Goal: Task Accomplishment & Management: Use online tool/utility

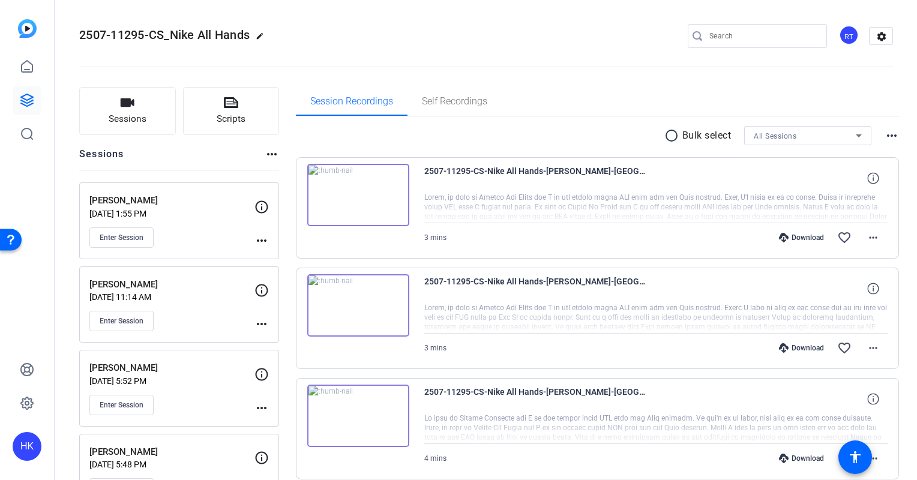
scroll to position [255, 0]
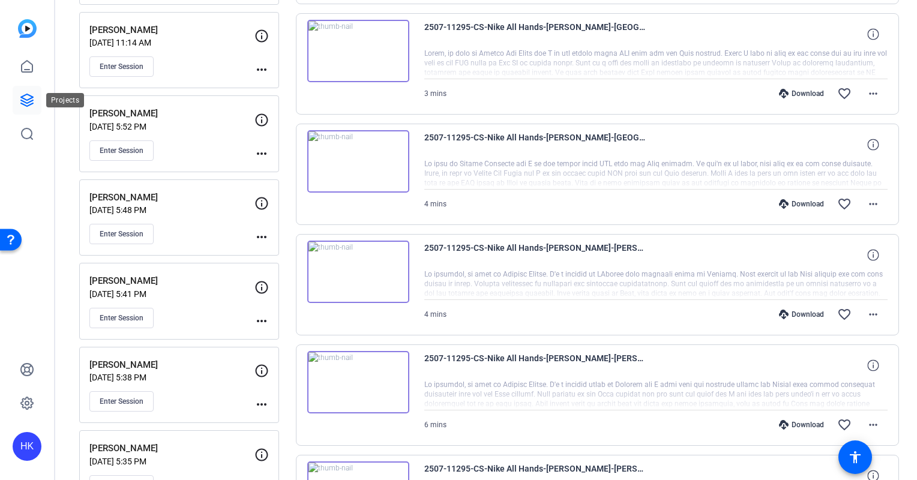
click at [34, 98] on icon at bounding box center [27, 100] width 14 height 14
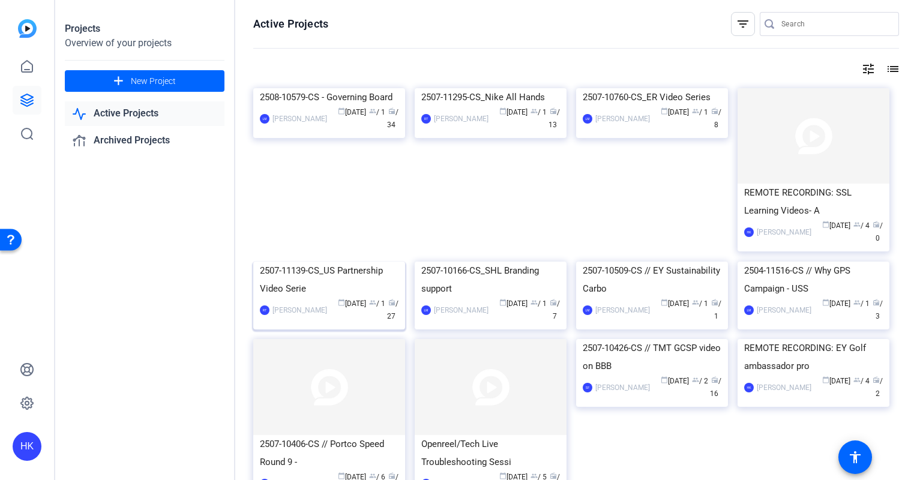
click at [350, 262] on img at bounding box center [329, 262] width 152 height 0
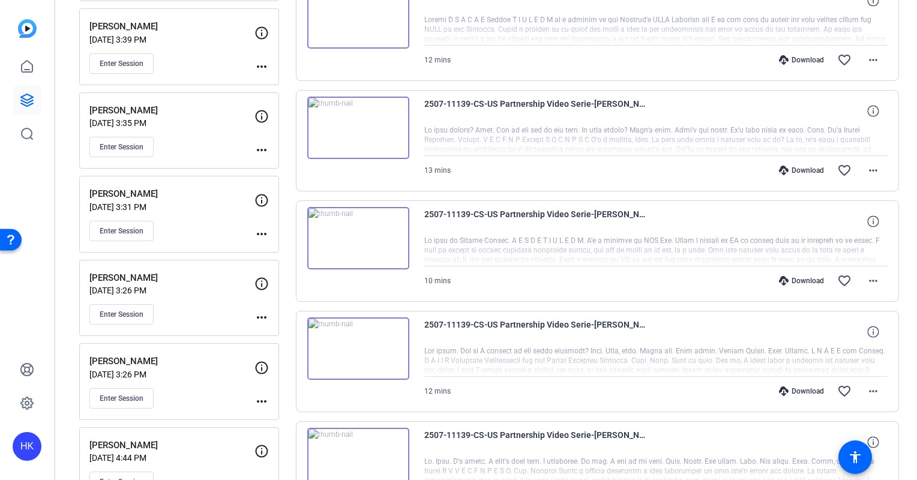
scroll to position [499, 0]
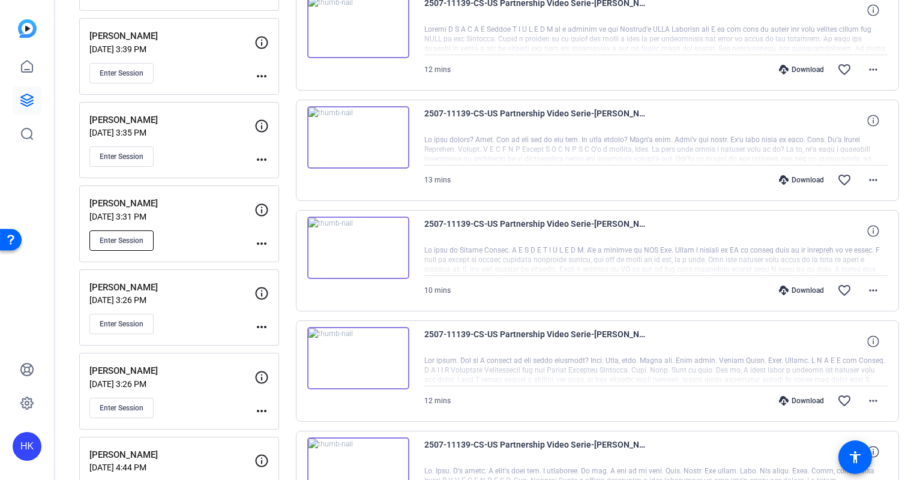
click at [115, 239] on span "Enter Session" at bounding box center [122, 241] width 44 height 10
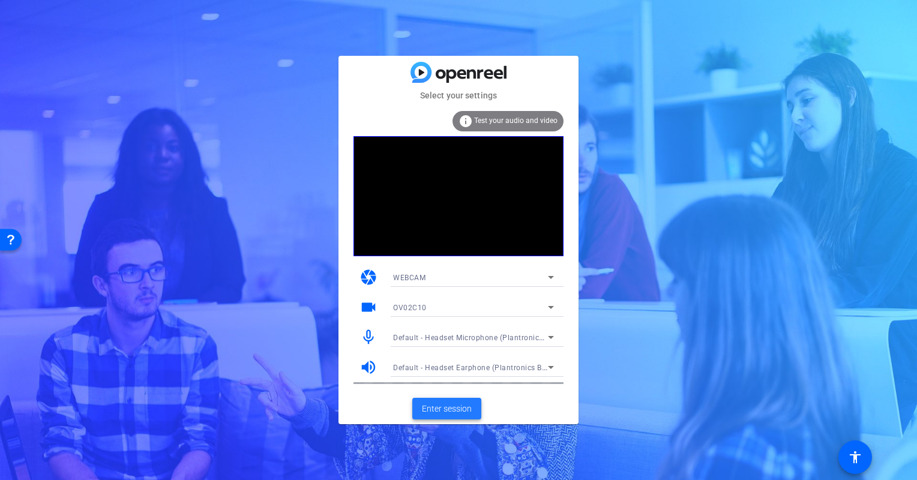
click at [448, 403] on span "Enter session" at bounding box center [447, 409] width 50 height 13
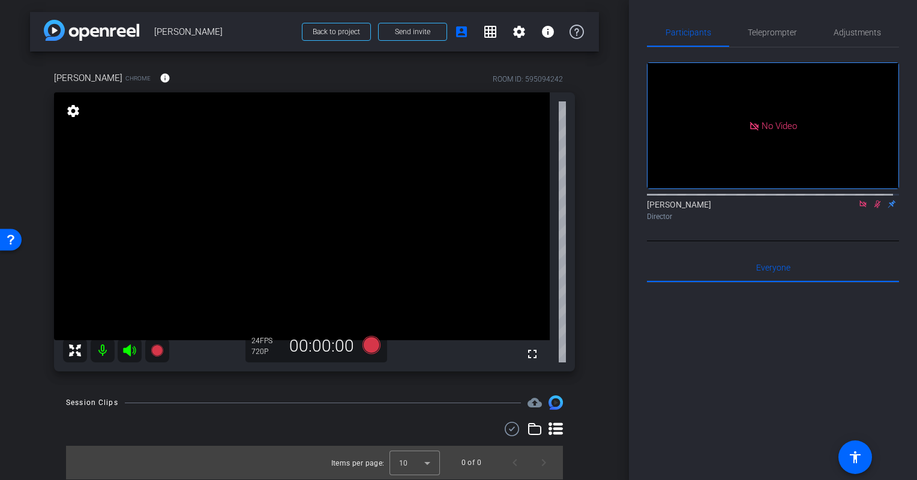
click at [873, 208] on icon at bounding box center [878, 204] width 10 height 8
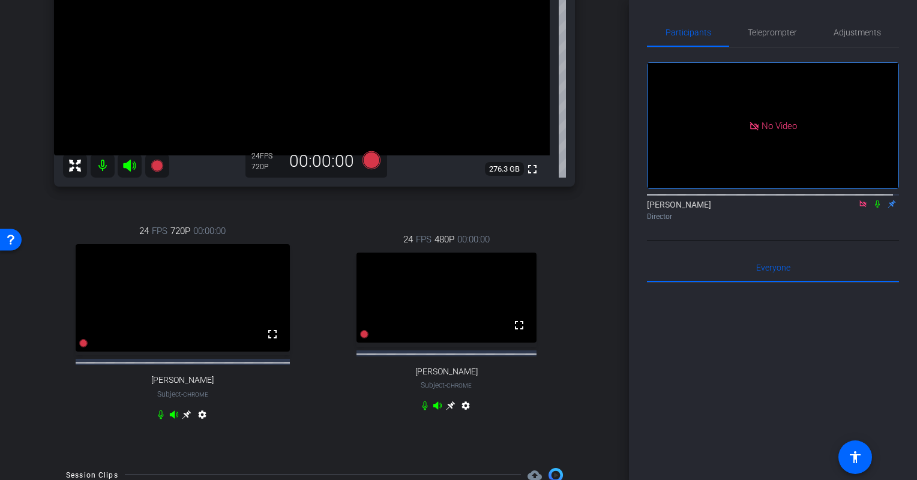
scroll to position [184, 0]
click at [446, 411] on icon at bounding box center [451, 407] width 10 height 10
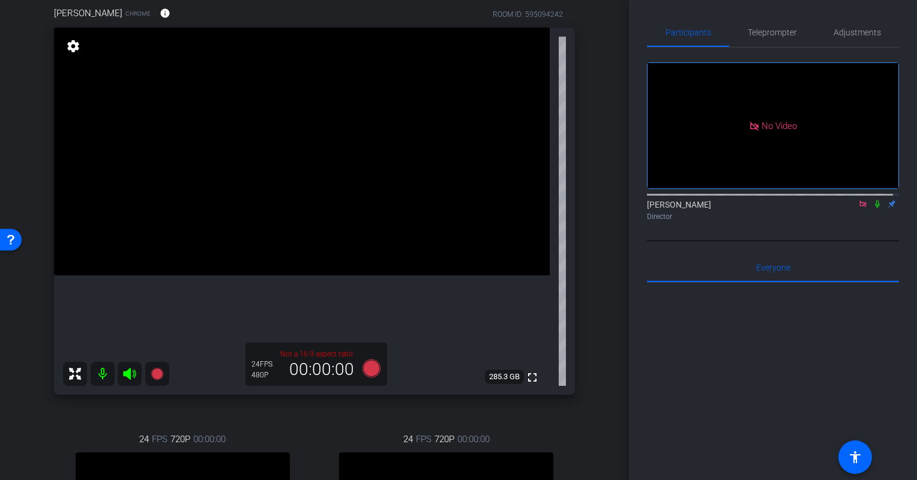
scroll to position [65, 0]
click at [68, 50] on mat-icon "settings" at bounding box center [73, 46] width 17 height 14
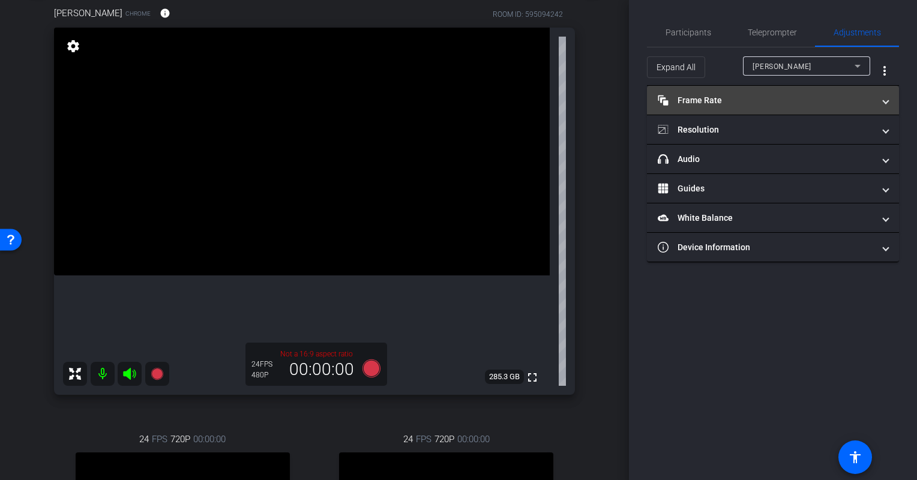
click at [726, 101] on mat-panel-title "Frame Rate Frame Rate" at bounding box center [766, 100] width 216 height 13
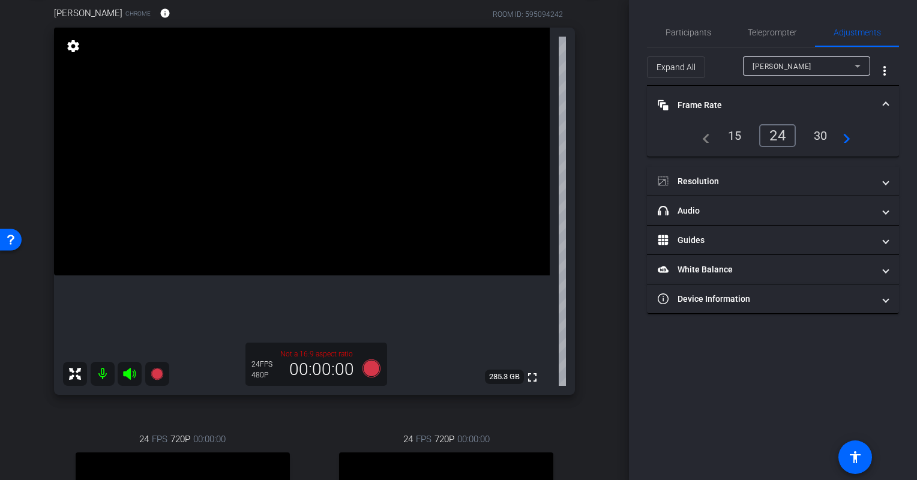
click at [818, 139] on div "30" at bounding box center [821, 135] width 32 height 20
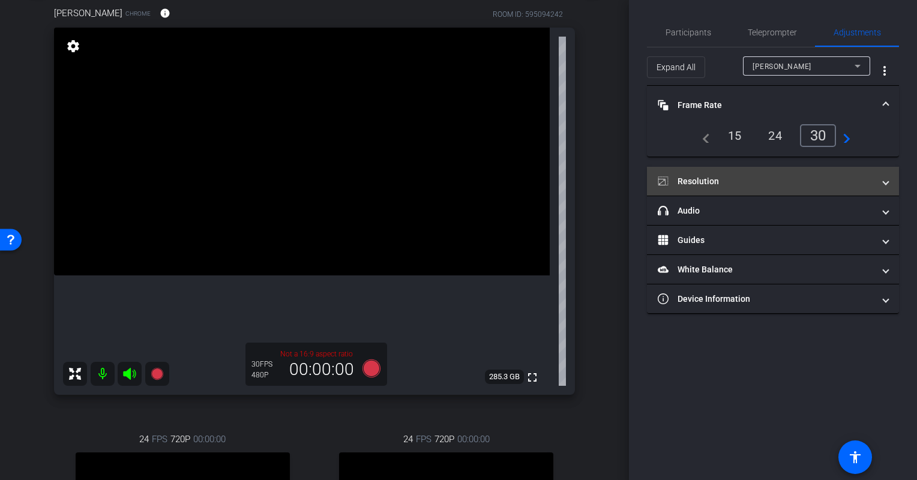
click at [718, 173] on mat-expansion-panel-header "Resolution" at bounding box center [773, 181] width 252 height 29
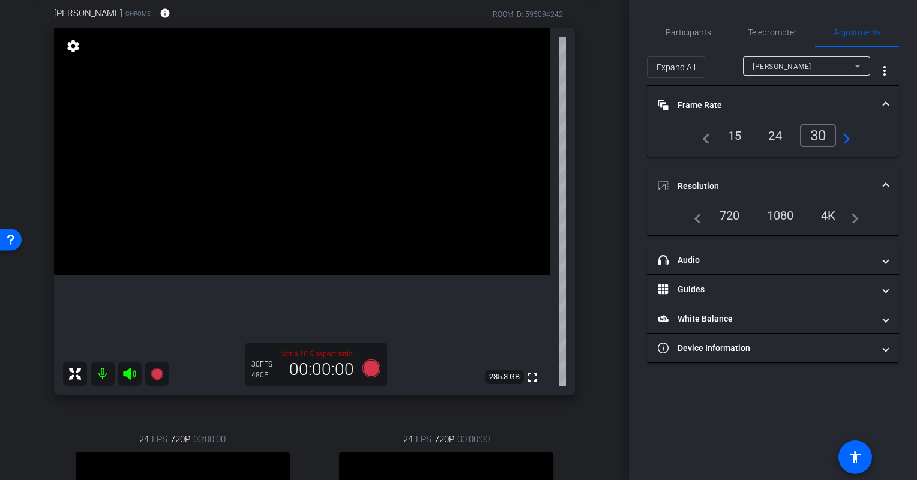
click at [785, 212] on div "1080" at bounding box center [780, 215] width 45 height 20
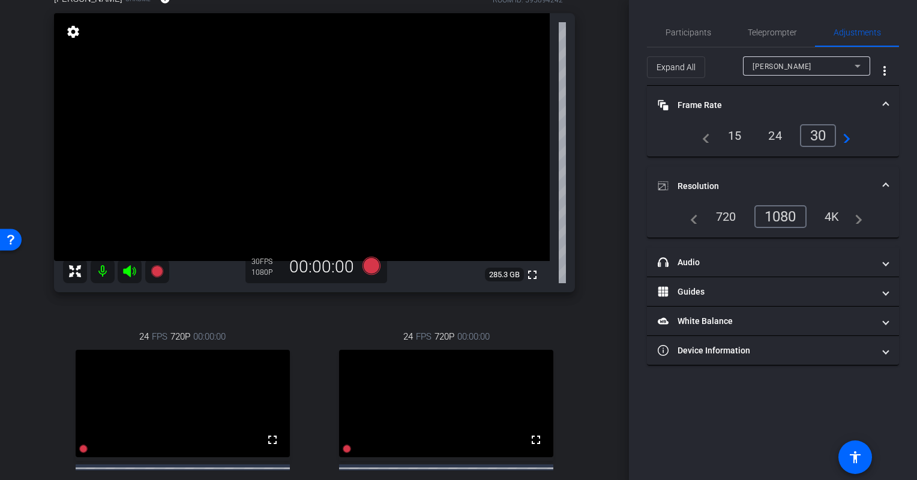
scroll to position [79, 0]
click at [681, 30] on span "Participants" at bounding box center [689, 32] width 46 height 8
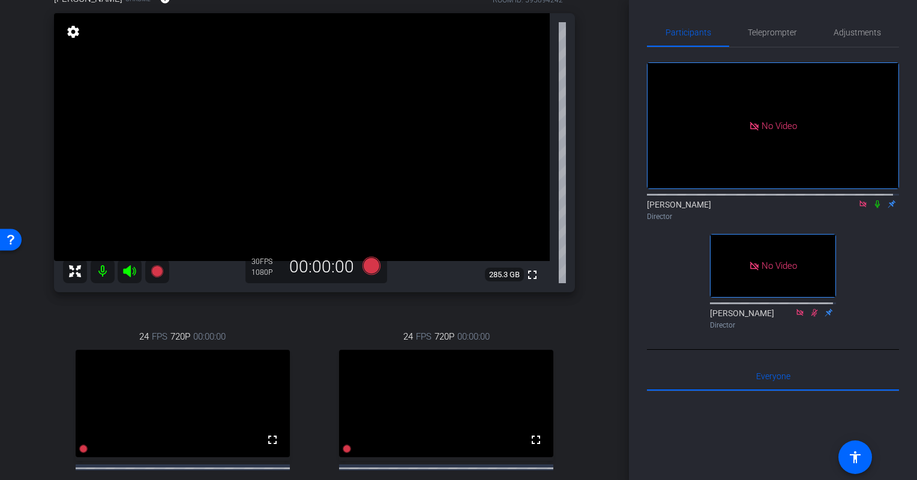
click at [873, 200] on icon at bounding box center [878, 204] width 10 height 8
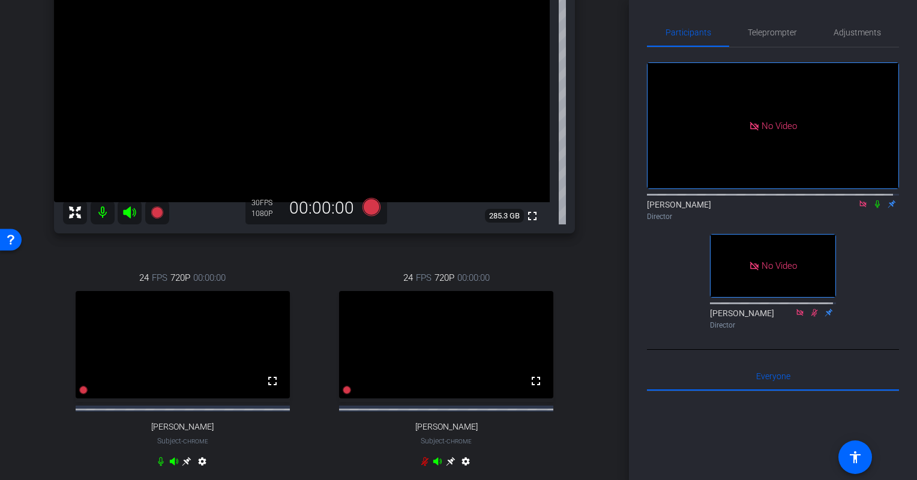
scroll to position [132, 0]
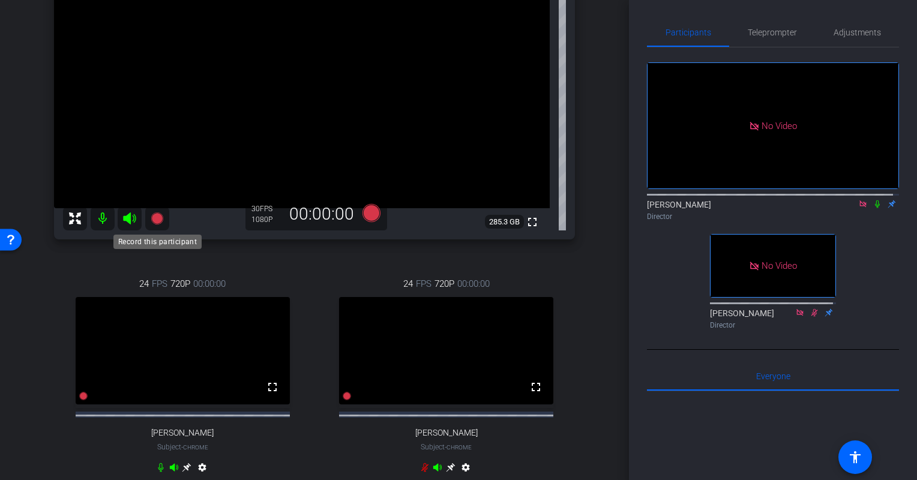
click at [159, 216] on icon at bounding box center [157, 219] width 12 height 12
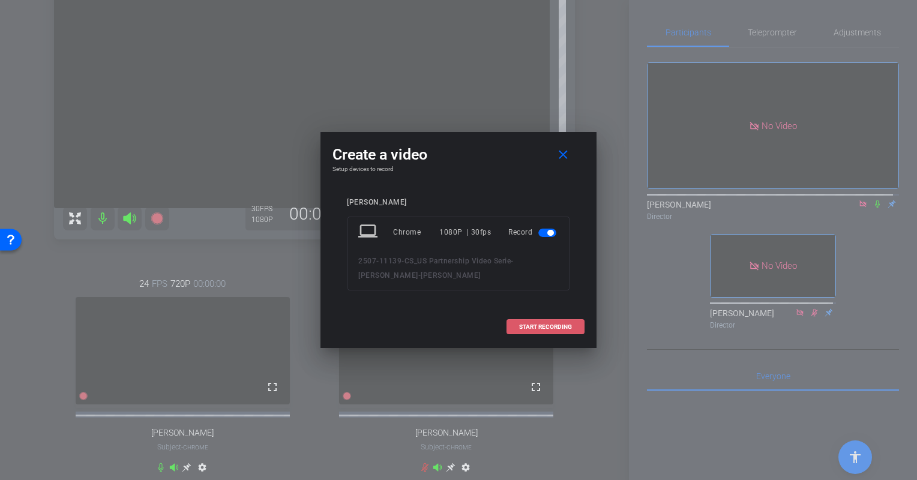
click at [542, 328] on span "START RECORDING" at bounding box center [545, 327] width 53 height 6
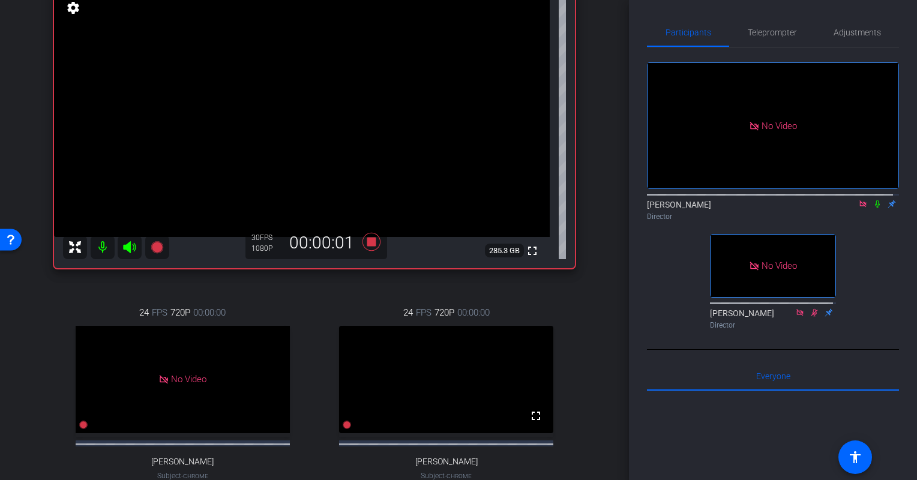
scroll to position [86, 0]
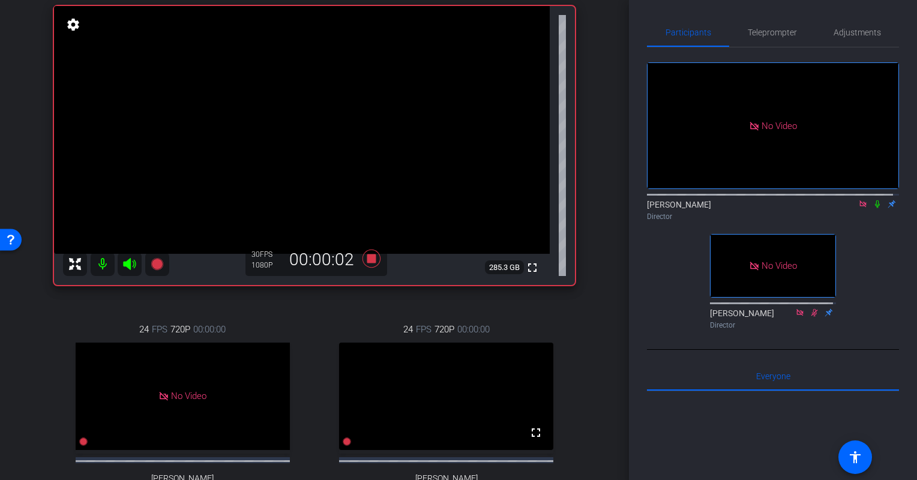
click at [873, 200] on icon at bounding box center [878, 204] width 10 height 8
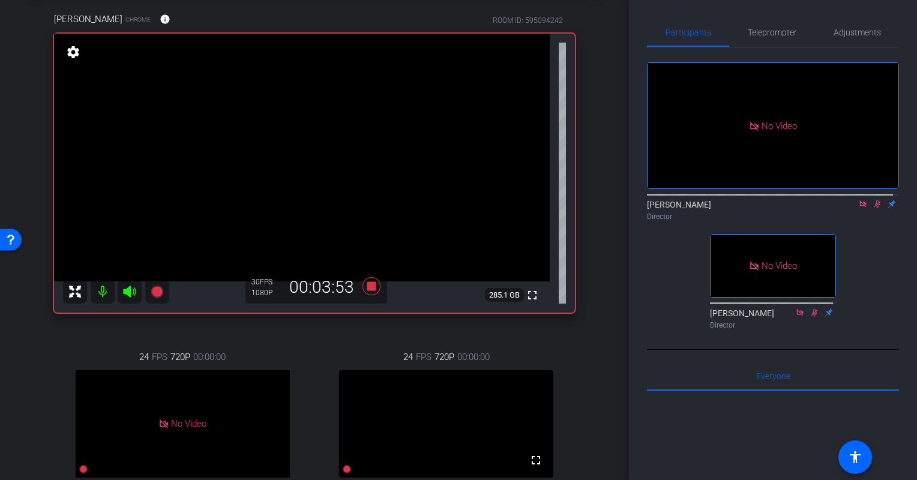
scroll to position [57, 0]
click at [873, 200] on icon at bounding box center [878, 204] width 10 height 8
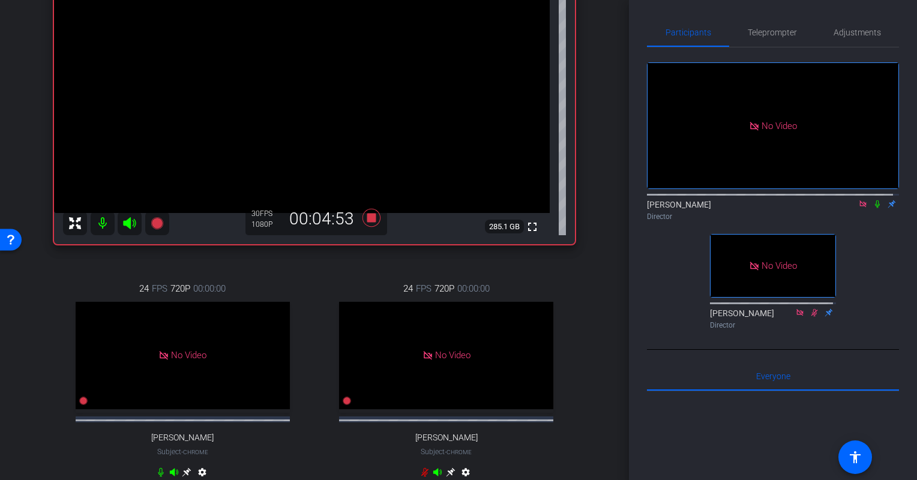
scroll to position [127, 0]
click at [875, 201] on icon at bounding box center [878, 204] width 10 height 8
click at [875, 200] on icon at bounding box center [878, 204] width 10 height 8
click at [367, 216] on icon at bounding box center [372, 219] width 18 height 18
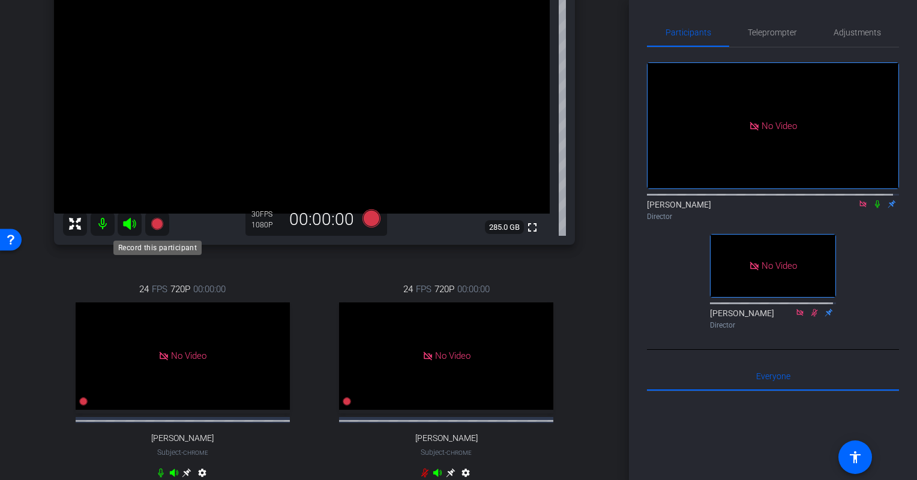
click at [156, 231] on icon at bounding box center [157, 224] width 14 height 14
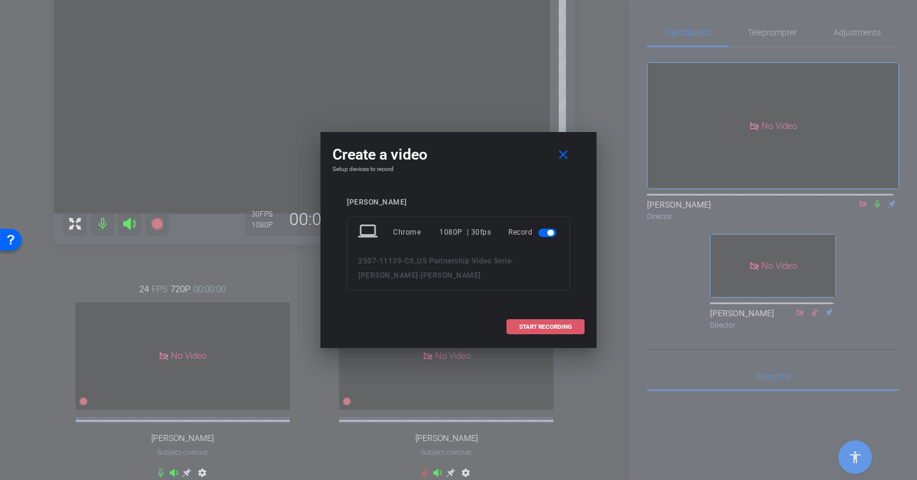
click at [562, 325] on span "START RECORDING" at bounding box center [545, 327] width 53 height 6
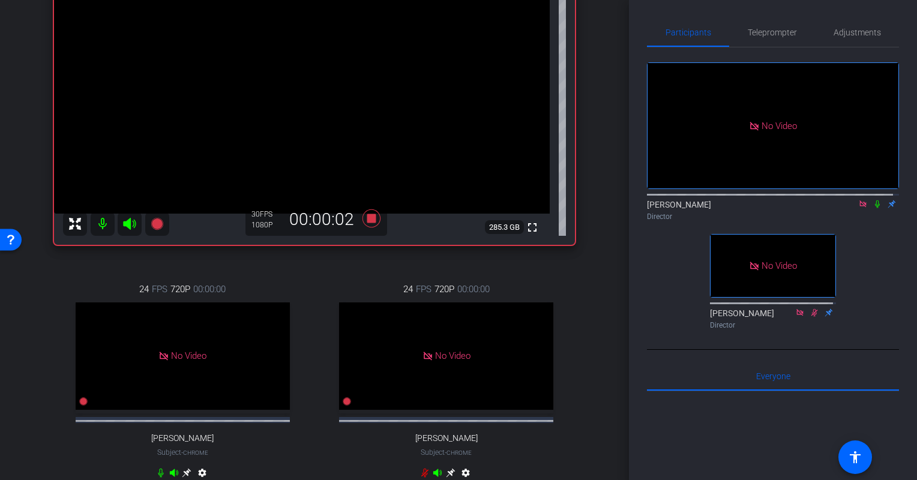
click at [875, 202] on icon at bounding box center [877, 205] width 5 height 8
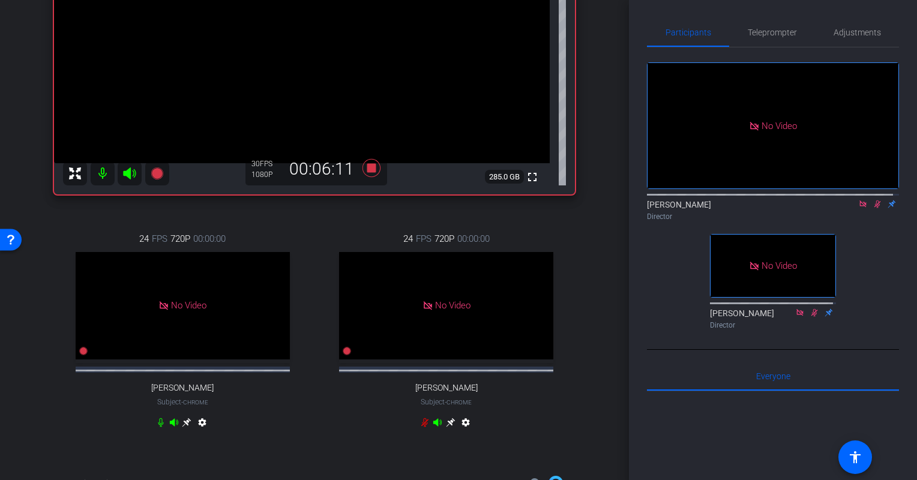
scroll to position [138, 0]
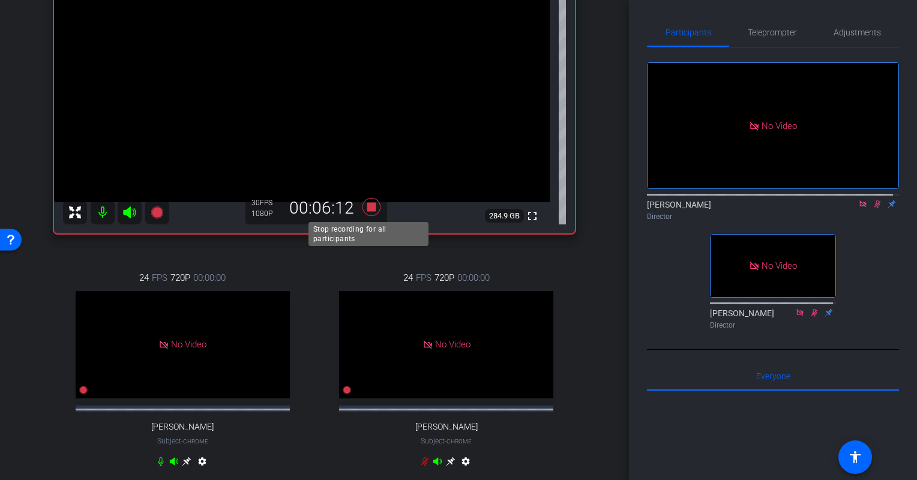
click at [367, 207] on icon at bounding box center [372, 207] width 18 height 18
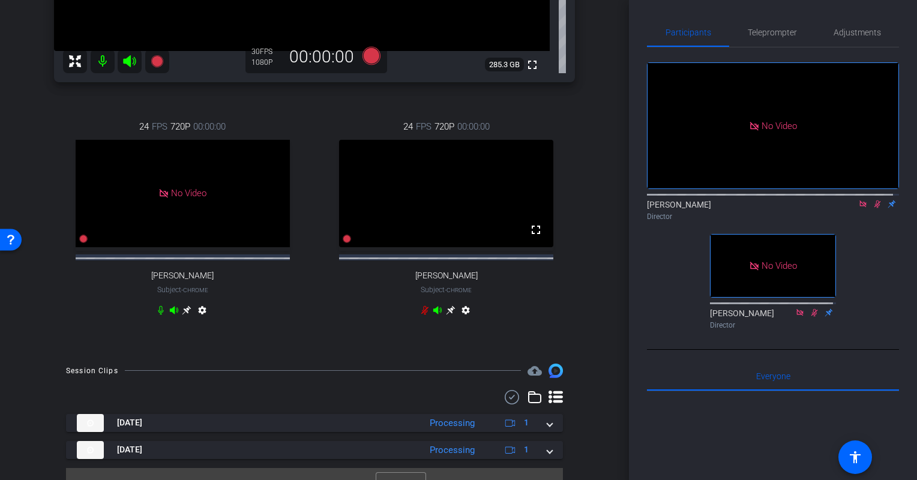
scroll to position [324, 0]
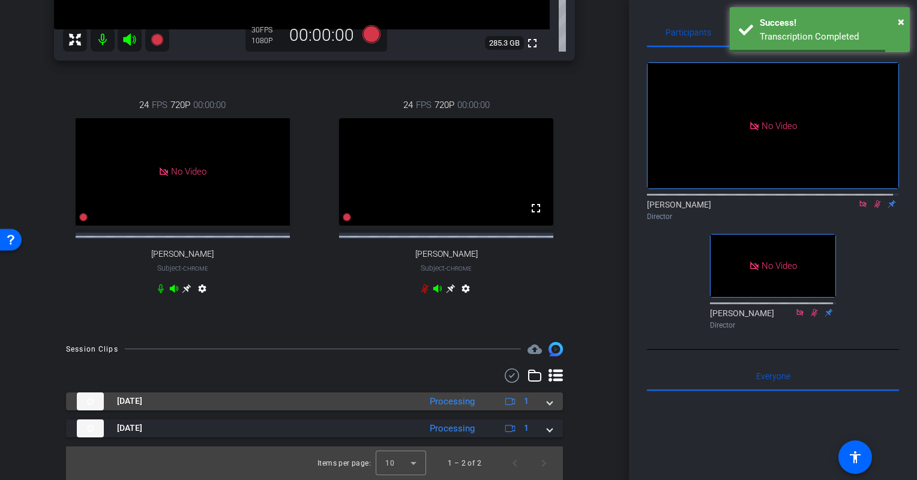
click at [547, 405] on span at bounding box center [549, 401] width 5 height 13
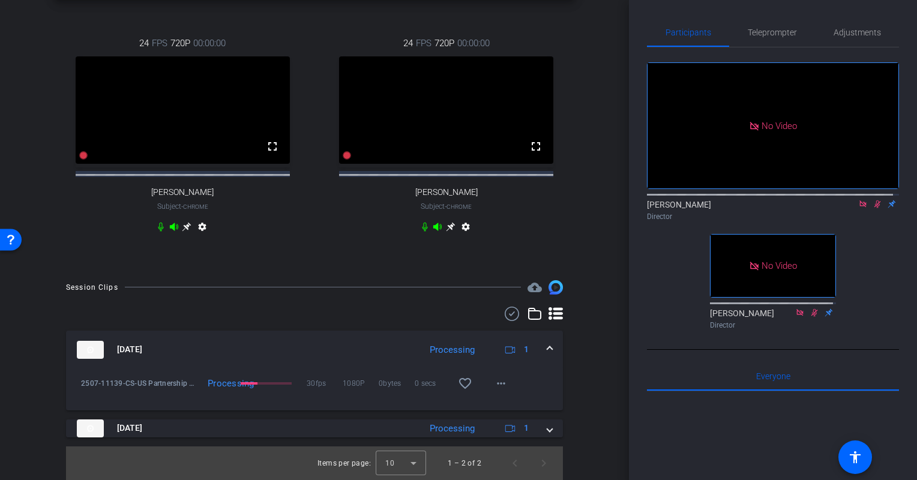
scroll to position [386, 0]
click at [875, 203] on icon at bounding box center [878, 205] width 7 height 8
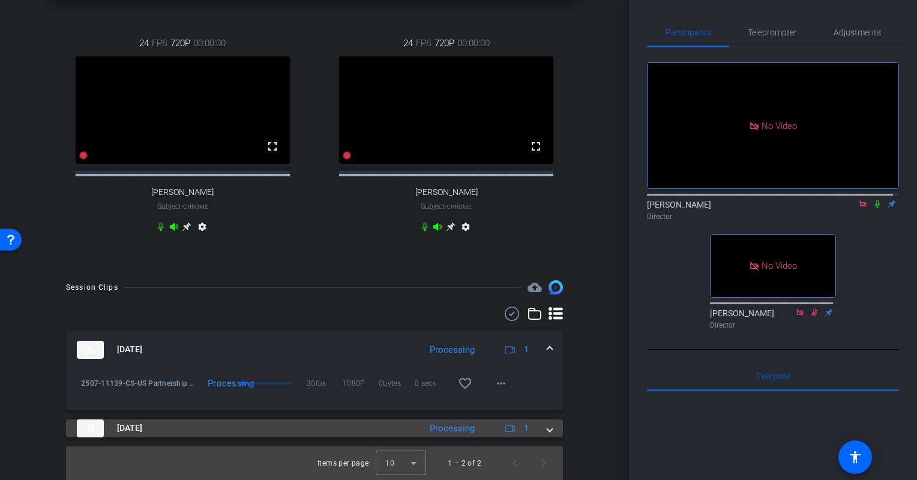
click at [547, 424] on span at bounding box center [549, 428] width 5 height 13
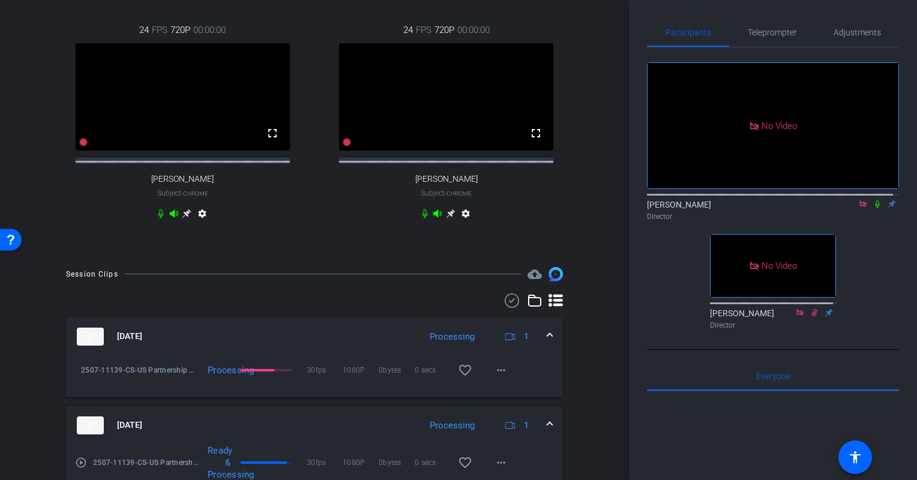
scroll to position [420, 0]
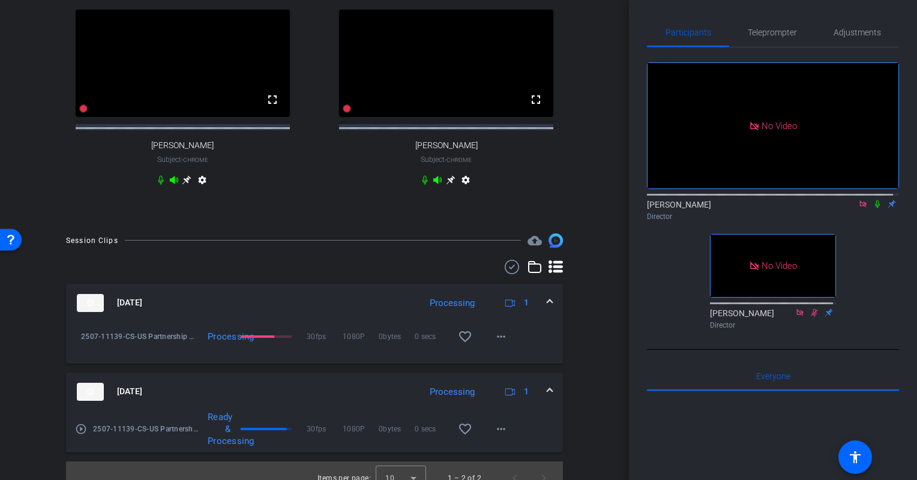
click at [539, 401] on div "Aug 15, 2025 Processing 1" at bounding box center [312, 392] width 471 height 18
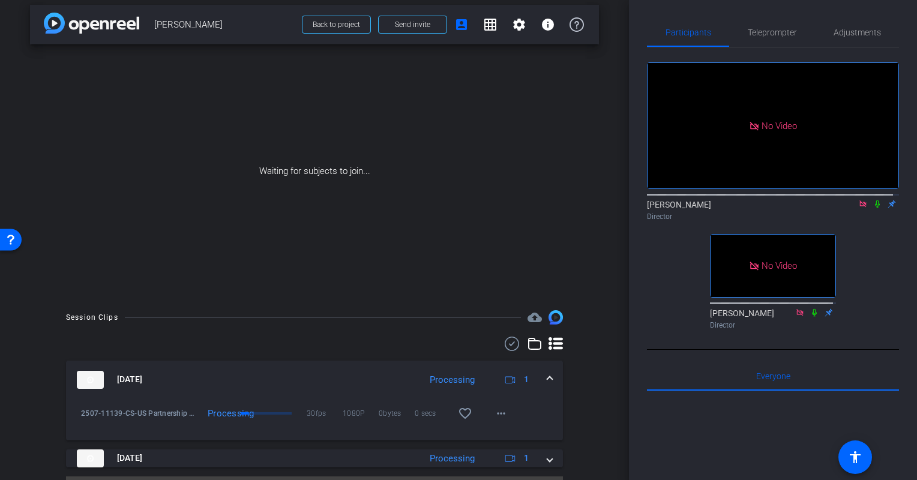
scroll to position [37, 0]
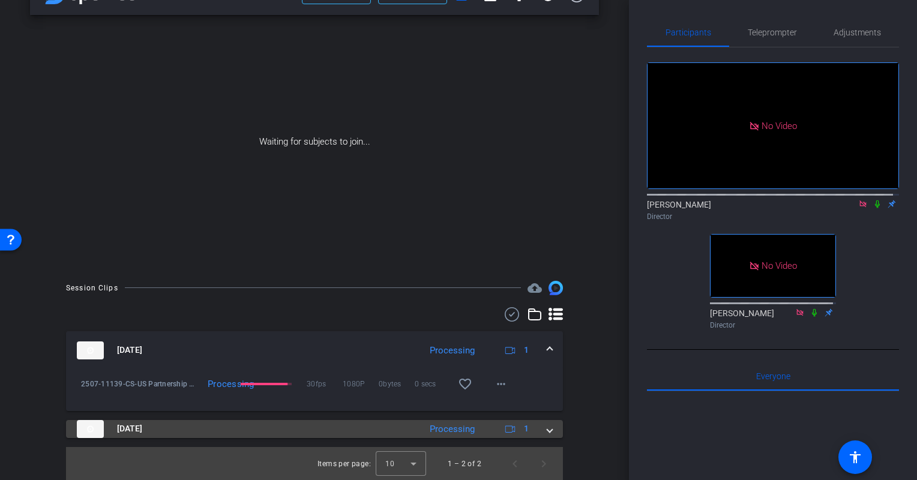
click at [547, 428] on span at bounding box center [549, 429] width 5 height 13
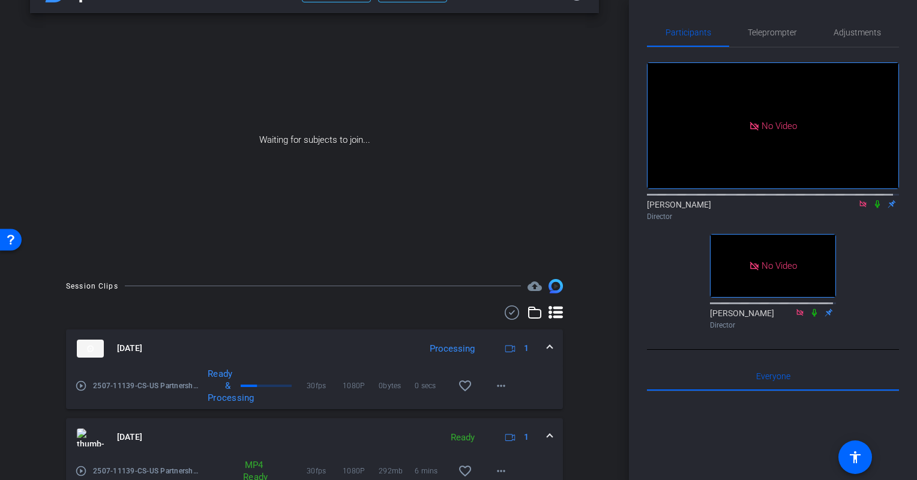
scroll to position [0, 0]
